Goal: Contribute content: Contribute content

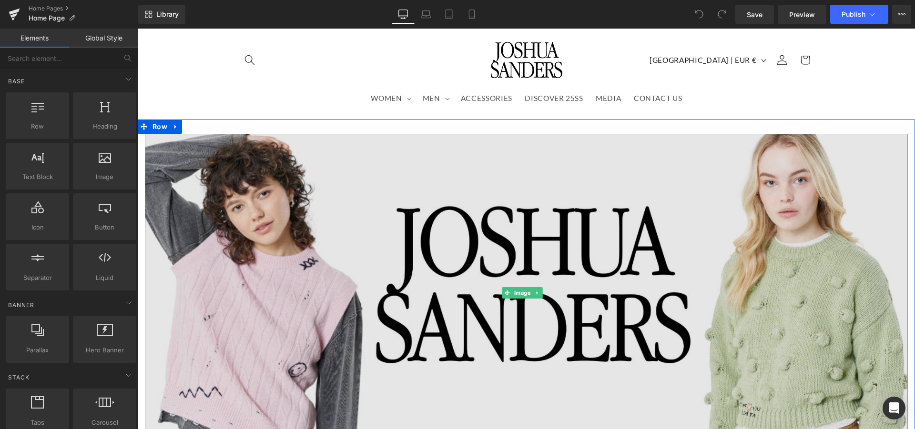
click at [401, 195] on img at bounding box center [526, 293] width 763 height 318
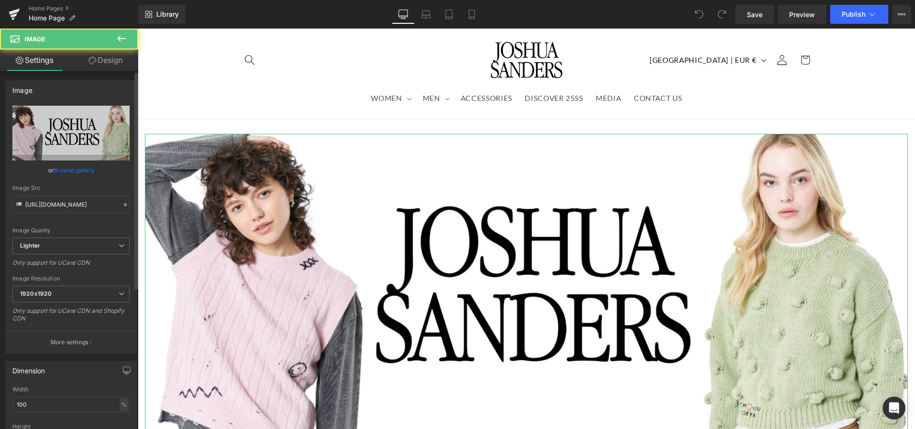
click at [62, 171] on link "Browse gallery" at bounding box center [74, 170] width 41 height 17
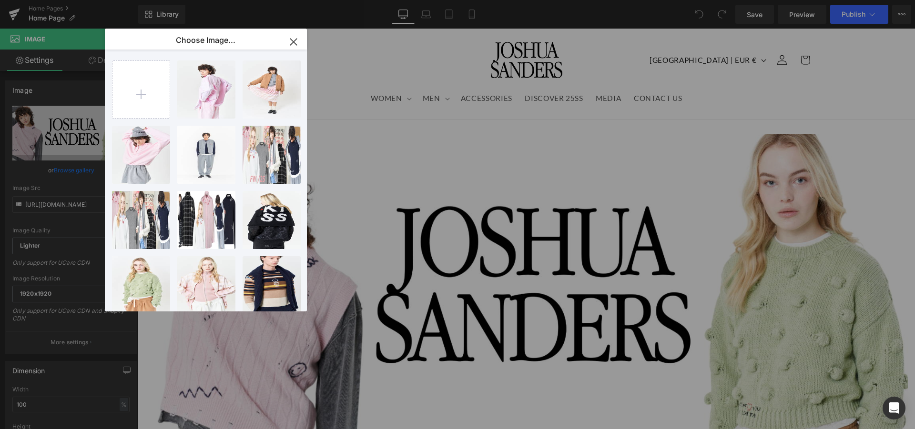
click at [169, 96] on input "file" at bounding box center [140, 89] width 57 height 57
type input "C:\fakepath\1-home fw25 banner.png"
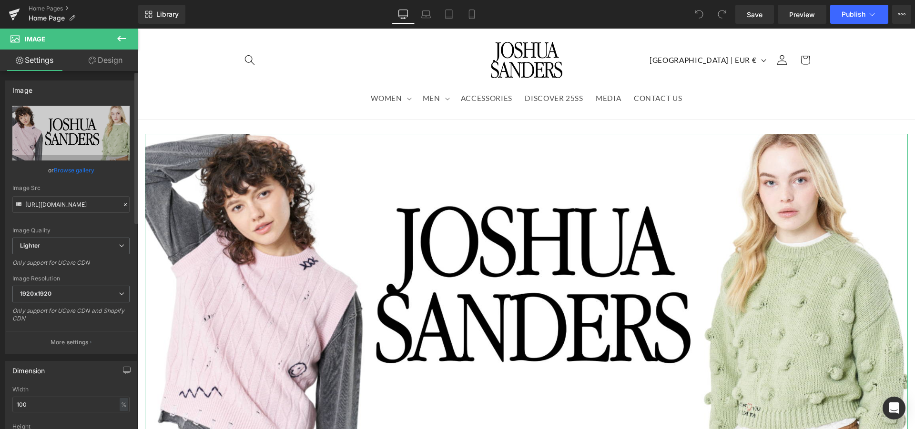
click at [78, 171] on link "Browse gallery" at bounding box center [74, 170] width 41 height 17
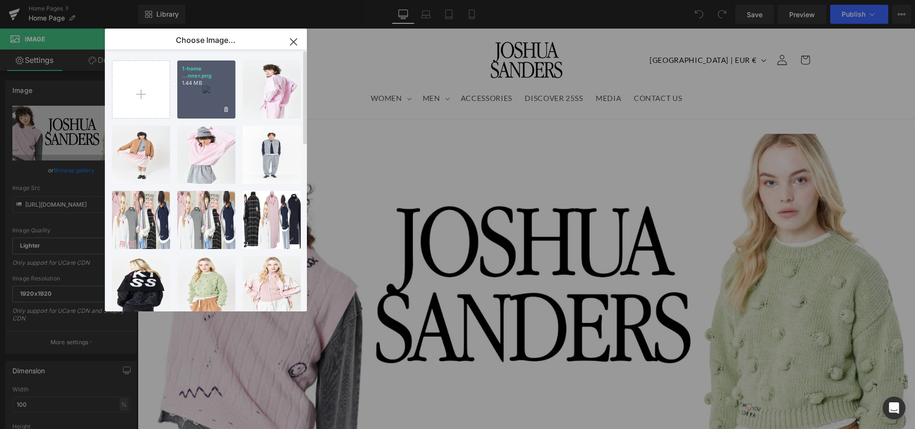
click at [209, 104] on div "1-home ...nner.png 1.44 MB" at bounding box center [206, 90] width 58 height 58
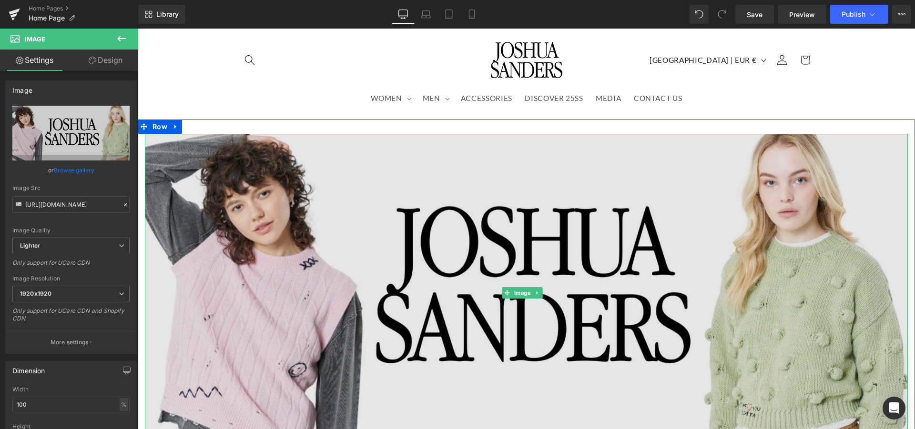
type input "[URL][DOMAIN_NAME]"
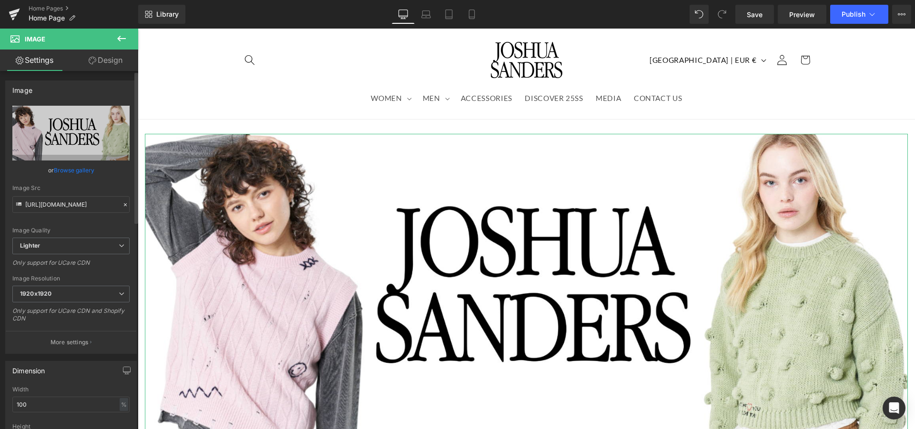
click at [55, 171] on link "Browse gallery" at bounding box center [74, 170] width 41 height 17
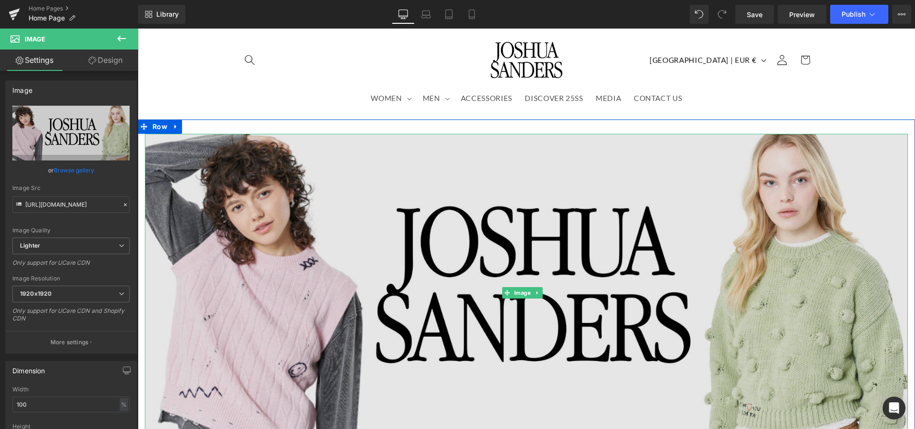
scroll to position [97, 0]
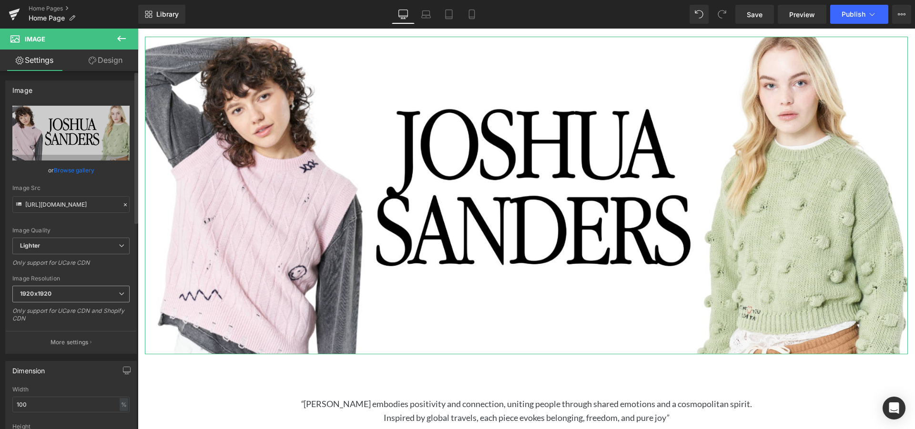
click at [94, 297] on span "1920x1920" at bounding box center [70, 294] width 117 height 17
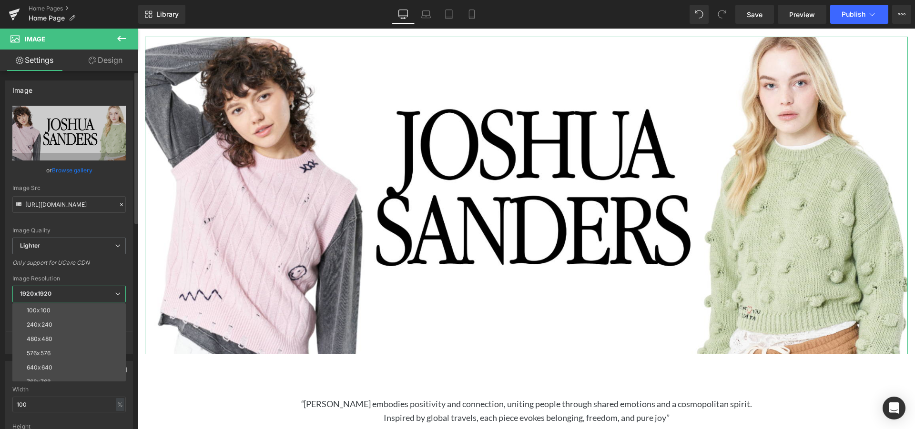
click at [94, 297] on span "1920x1920" at bounding box center [68, 294] width 113 height 17
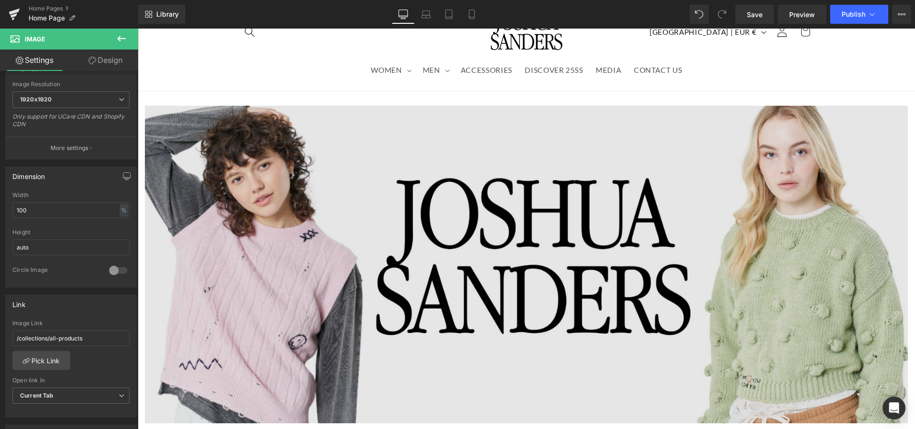
scroll to position [0, 0]
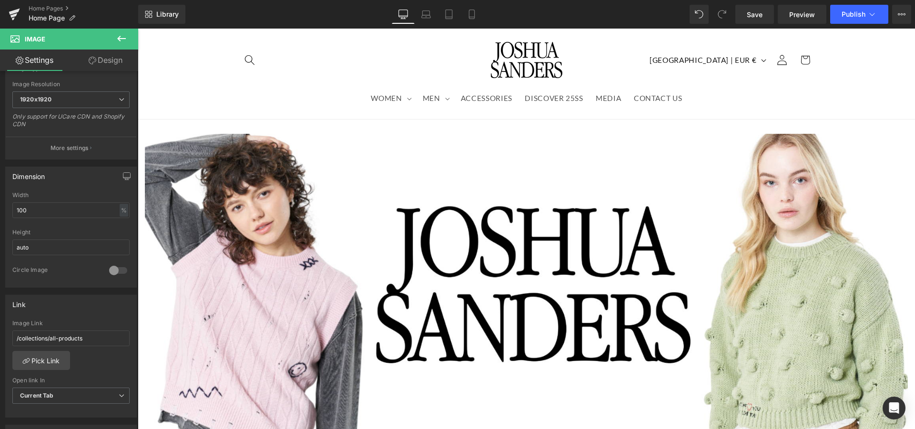
click at [507, 123] on div "Image Row" at bounding box center [526, 288] width 777 height 337
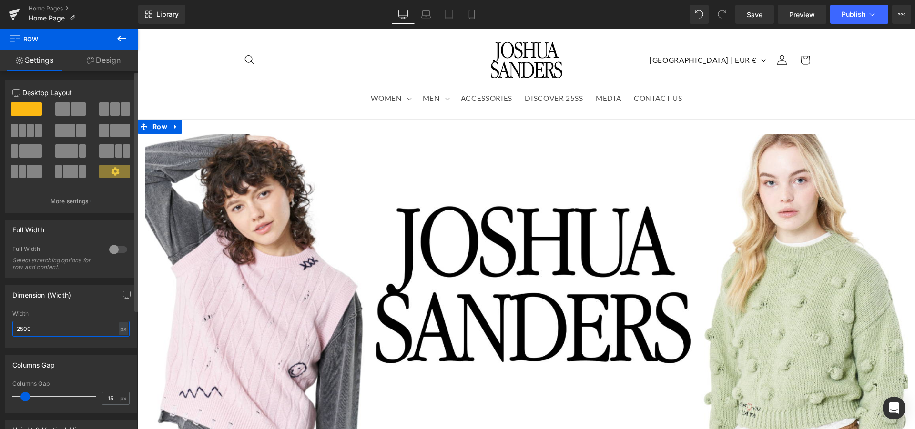
click at [44, 323] on input "2500" at bounding box center [70, 329] width 117 height 16
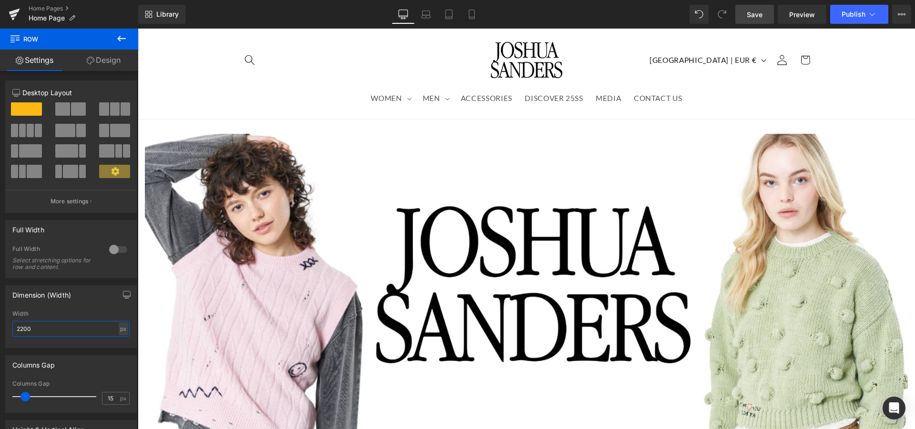
type input "2200"
click at [758, 15] on span "Save" at bounding box center [755, 15] width 16 height 10
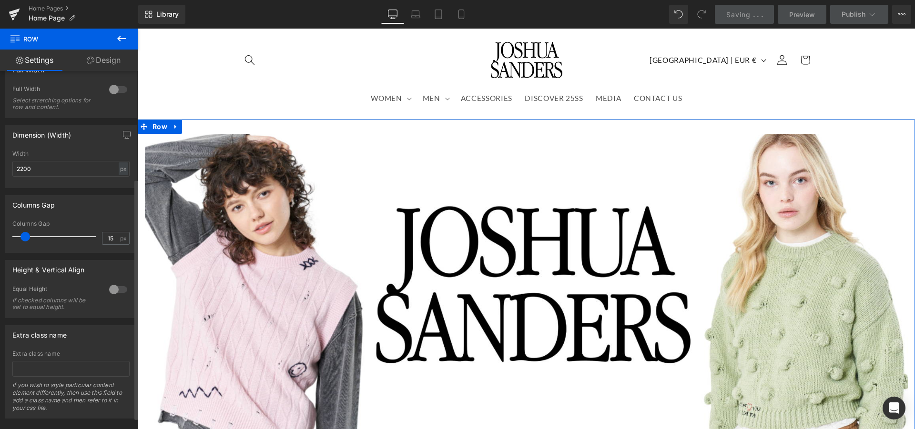
scroll to position [177, 0]
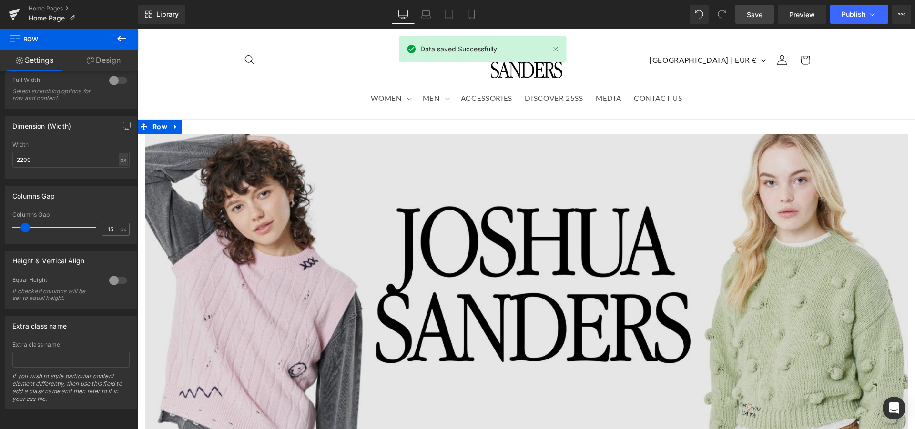
click at [381, 256] on img at bounding box center [526, 293] width 763 height 318
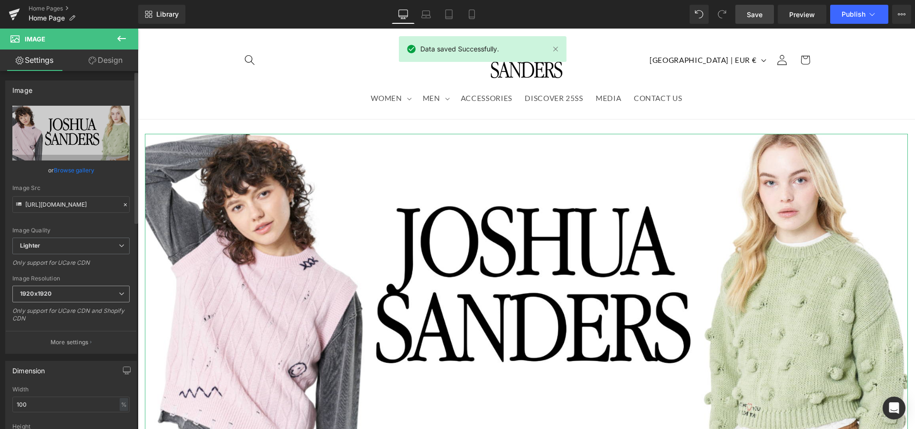
click at [99, 292] on span "1920x1920" at bounding box center [70, 294] width 117 height 17
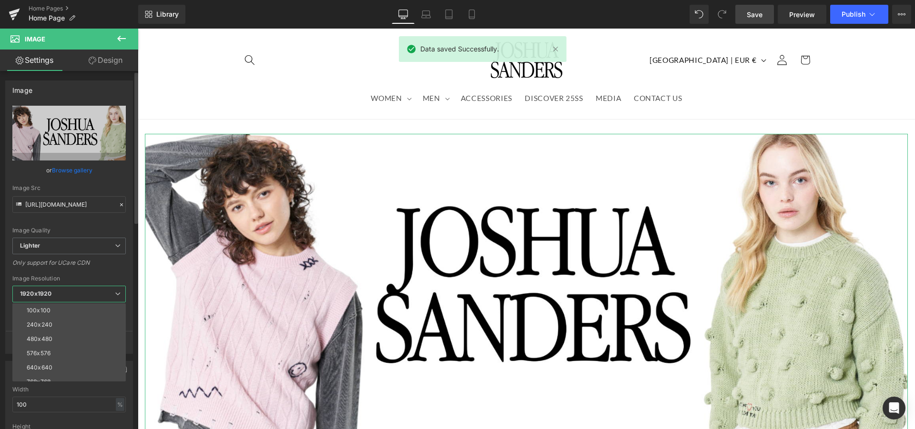
click at [99, 292] on span "1920x1920" at bounding box center [68, 294] width 113 height 17
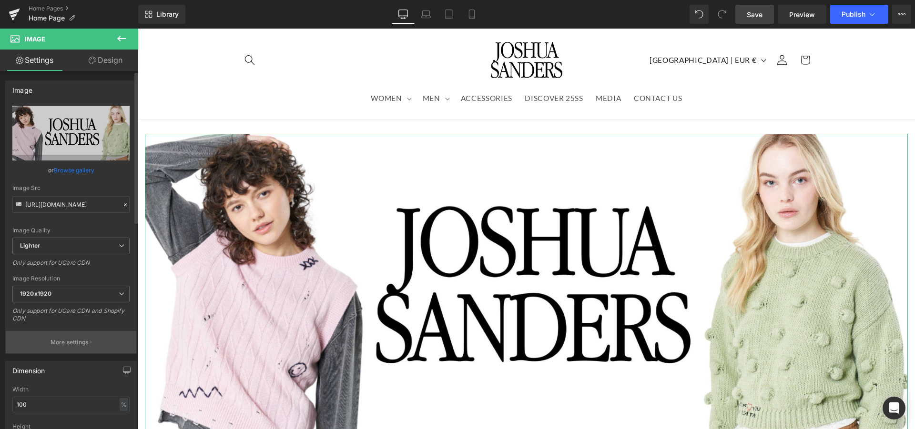
click at [92, 338] on button "More settings" at bounding box center [71, 342] width 131 height 22
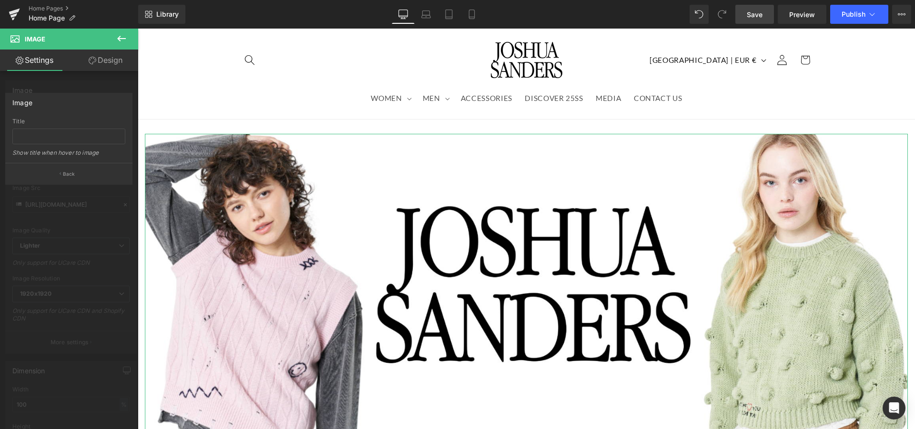
click at [108, 265] on div at bounding box center [69, 232] width 138 height 406
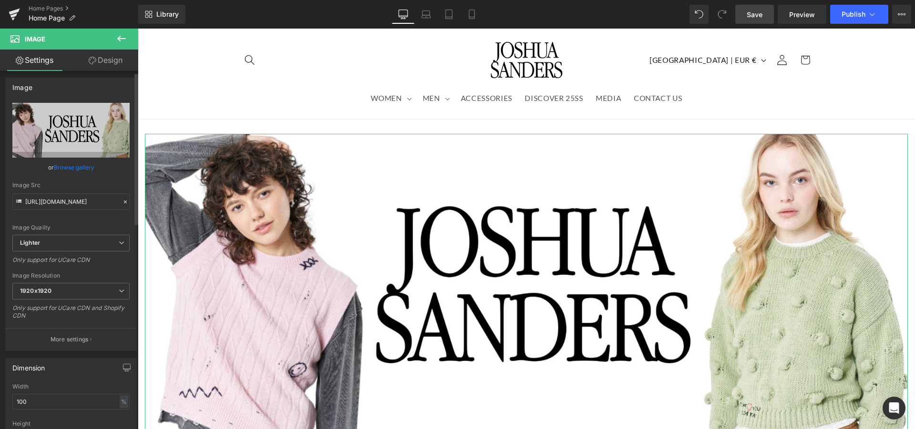
scroll to position [0, 0]
click at [92, 246] on span "Lighter" at bounding box center [70, 246] width 117 height 17
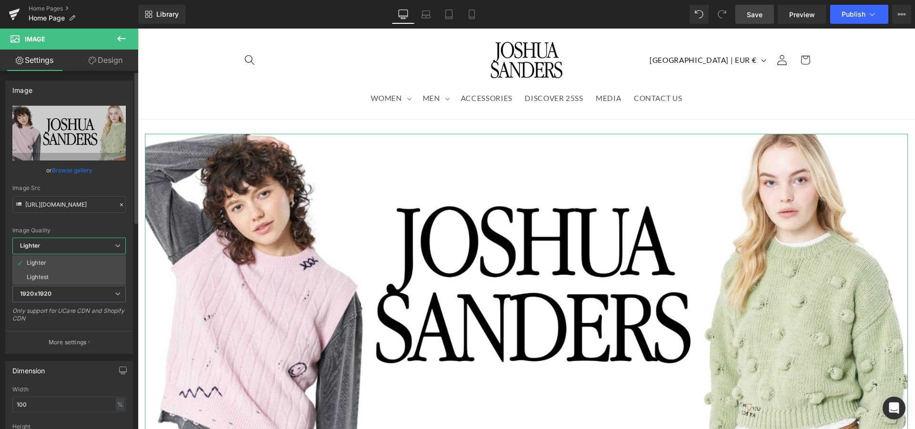
click at [92, 246] on span "Lighter" at bounding box center [68, 246] width 113 height 17
click at [86, 291] on span "1920x1920" at bounding box center [70, 294] width 117 height 17
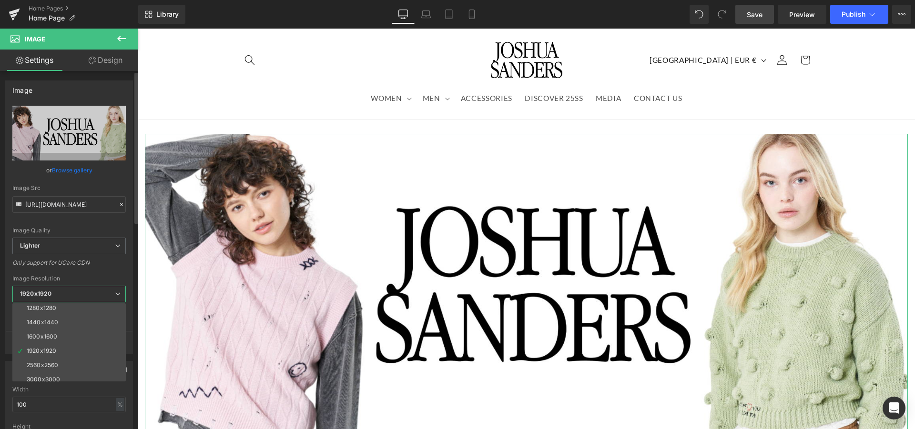
scroll to position [136, 0]
click at [91, 353] on li "2560x2560" at bounding box center [71, 360] width 118 height 14
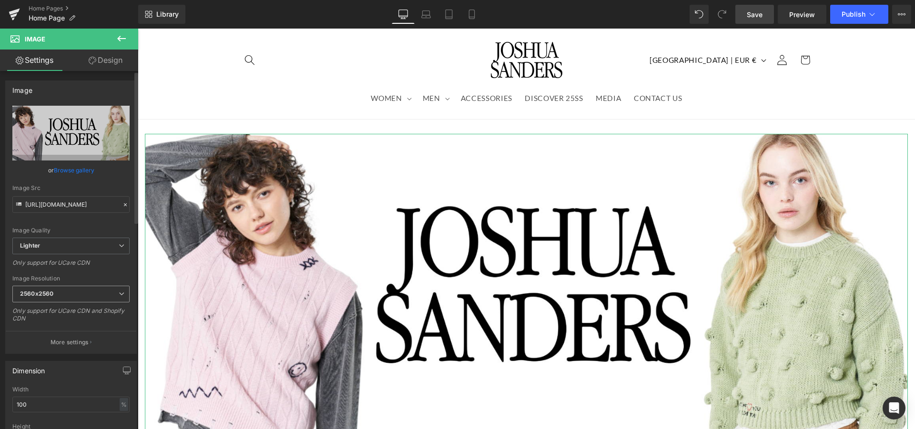
click at [67, 295] on span "2560x2560" at bounding box center [70, 294] width 117 height 17
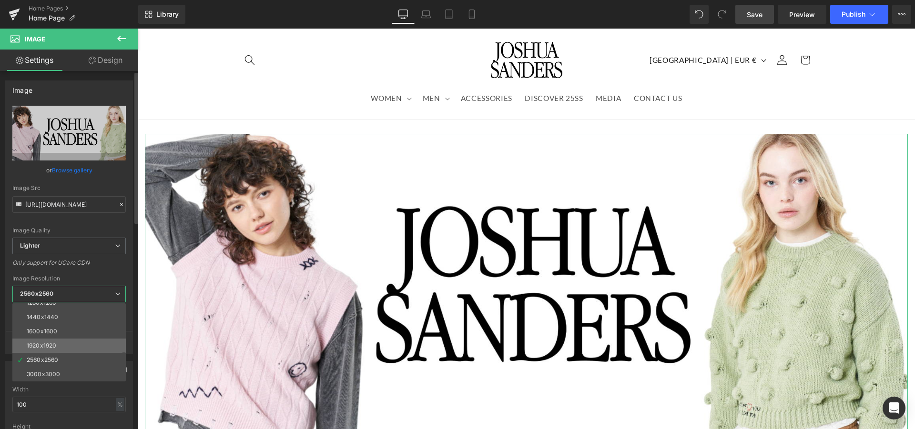
click at [59, 345] on li "1920x1920" at bounding box center [71, 346] width 118 height 14
type input "[URL][DOMAIN_NAME]"
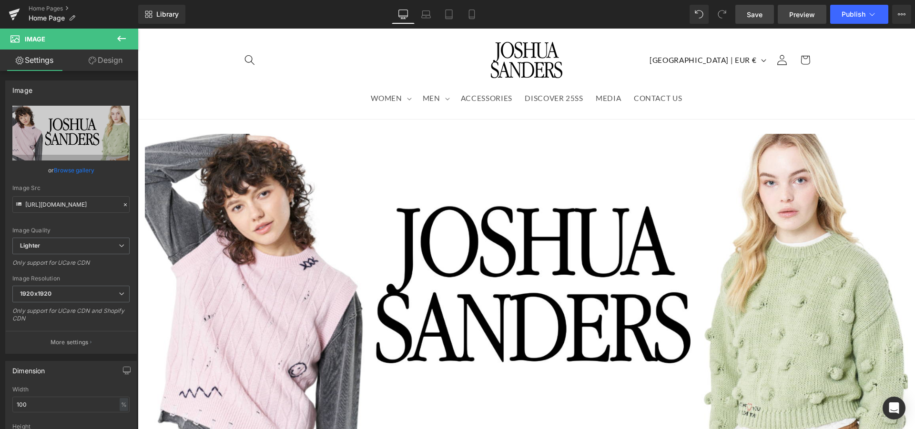
click at [800, 19] on span "Preview" at bounding box center [802, 15] width 26 height 10
click at [746, 19] on link "Save" at bounding box center [754, 14] width 39 height 19
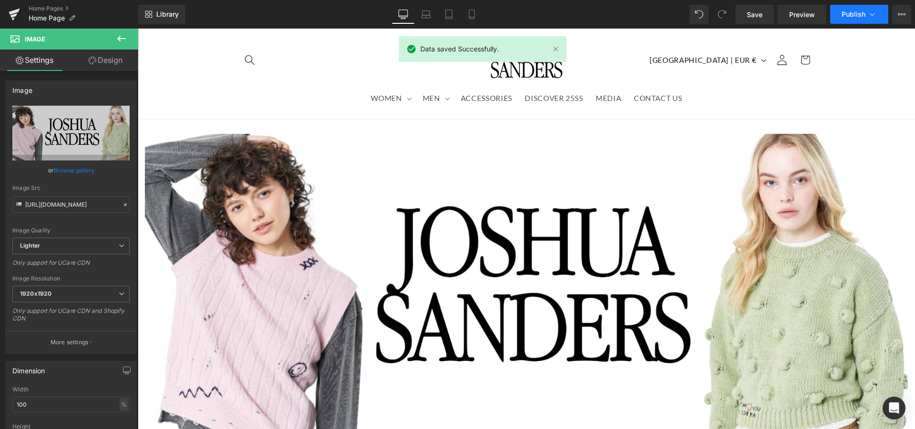
click at [858, 11] on span "Publish" at bounding box center [854, 14] width 24 height 8
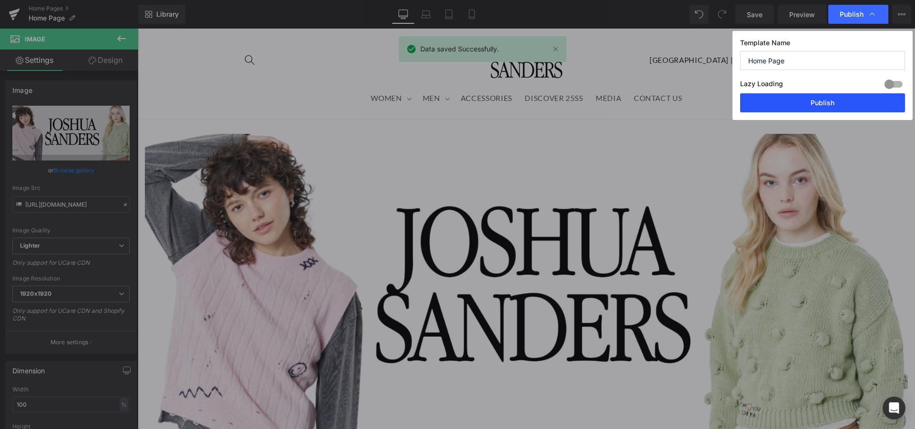
click at [826, 105] on button "Publish" at bounding box center [822, 102] width 165 height 19
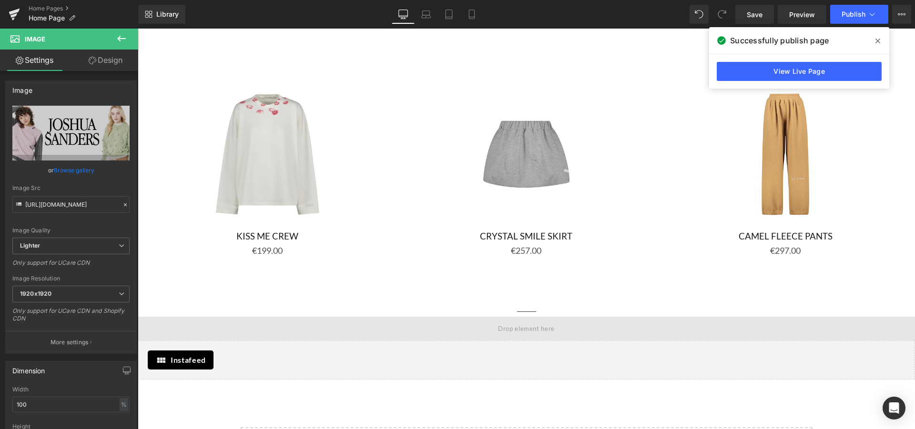
scroll to position [1410, 0]
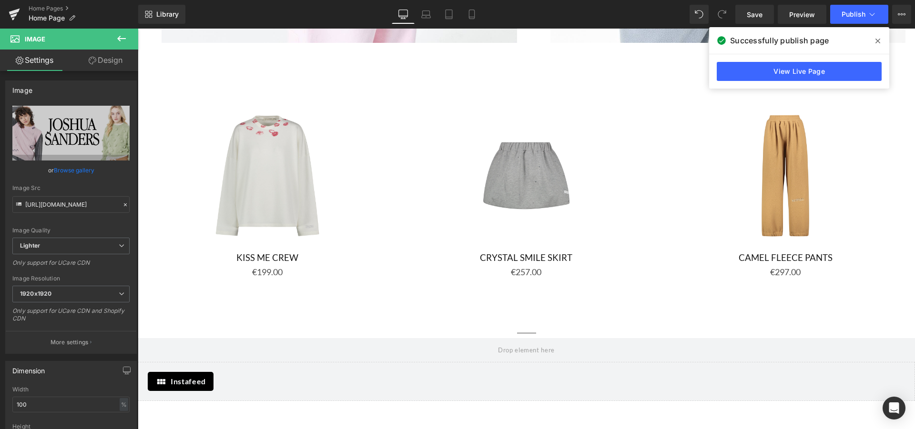
click at [125, 36] on icon at bounding box center [121, 38] width 11 height 11
